Goal: Transaction & Acquisition: Purchase product/service

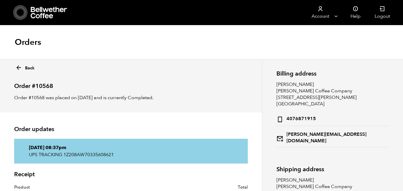
click at [38, 14] on icon at bounding box center [49, 13] width 37 height 12
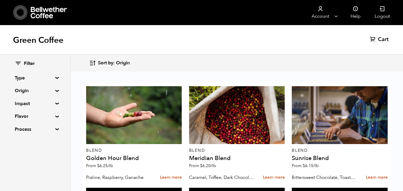
scroll to position [252, 0]
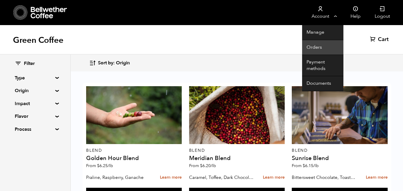
click at [322, 47] on link "Orders" at bounding box center [322, 47] width 41 height 15
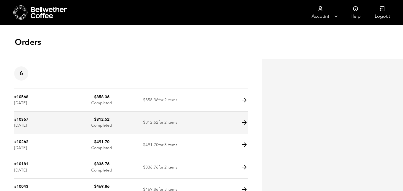
click at [149, 122] on span "$ 312.52" at bounding box center [150, 122] width 15 height 6
click at [241, 124] on icon at bounding box center [244, 122] width 7 height 7
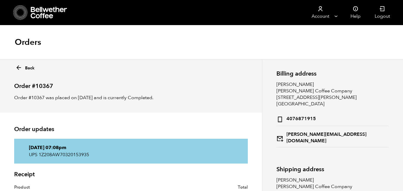
click at [18, 67] on icon at bounding box center [18, 67] width 7 height 7
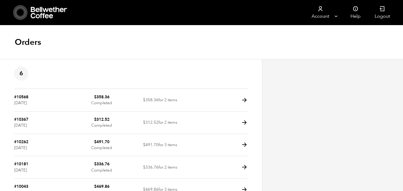
click at [40, 9] on icon at bounding box center [49, 13] width 37 height 12
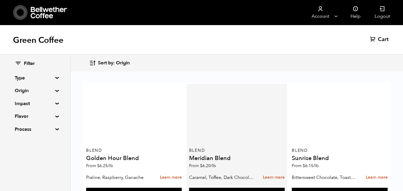
scroll to position [261, 0]
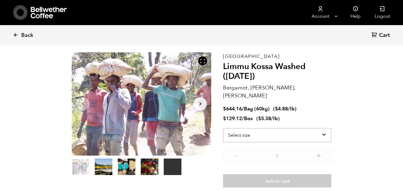
scroll to position [24, 0]
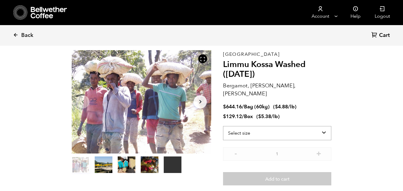
click at [299, 126] on select "Select size Bag (60kg) (132 lbs) Box (24 lbs)" at bounding box center [277, 133] width 108 height 14
select select "box"
click at [223, 126] on select "Select size Bag (60kg) (132 lbs) Box (24 lbs)" at bounding box center [277, 133] width 108 height 14
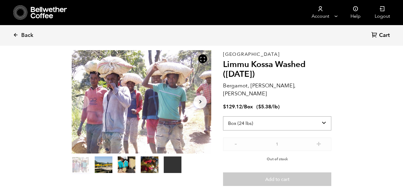
click at [300, 116] on select "Select size Bag (60kg) (132 lbs) Box (24 lbs)" at bounding box center [277, 123] width 108 height 14
click at [30, 35] on span "Back" at bounding box center [27, 35] width 12 height 7
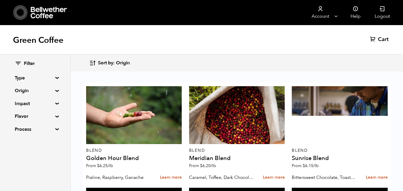
scroll to position [249, 0]
